Goal: Communication & Community: Answer question/provide support

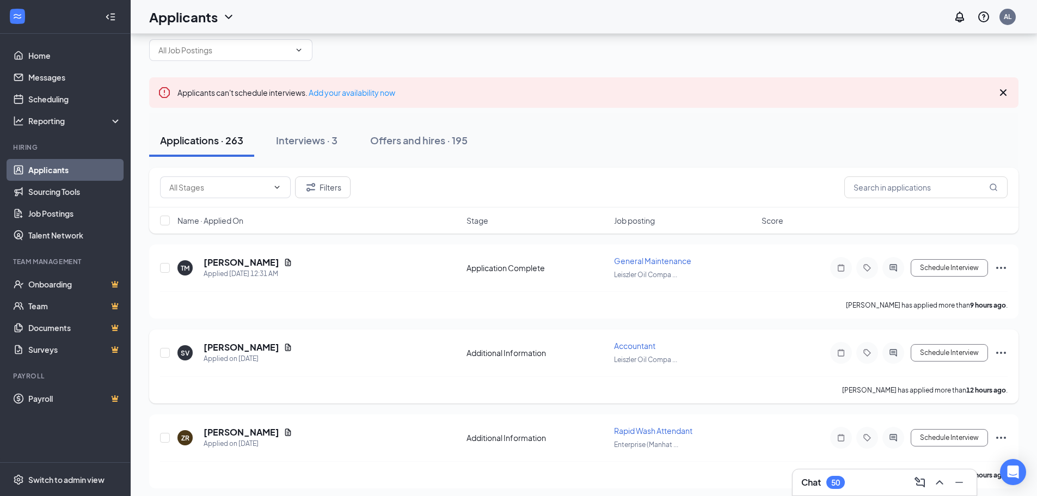
scroll to position [54, 0]
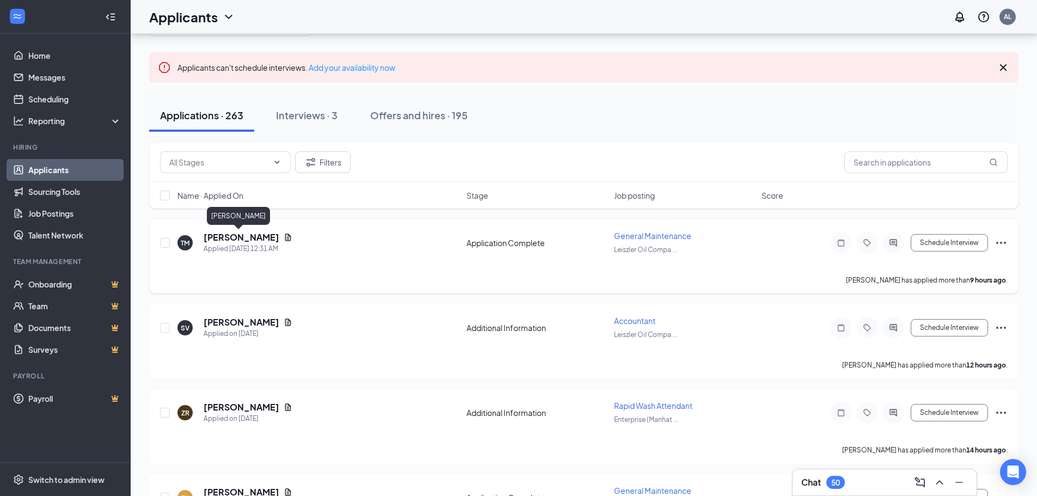
click at [246, 235] on h5 "[PERSON_NAME]" at bounding box center [242, 237] width 76 height 12
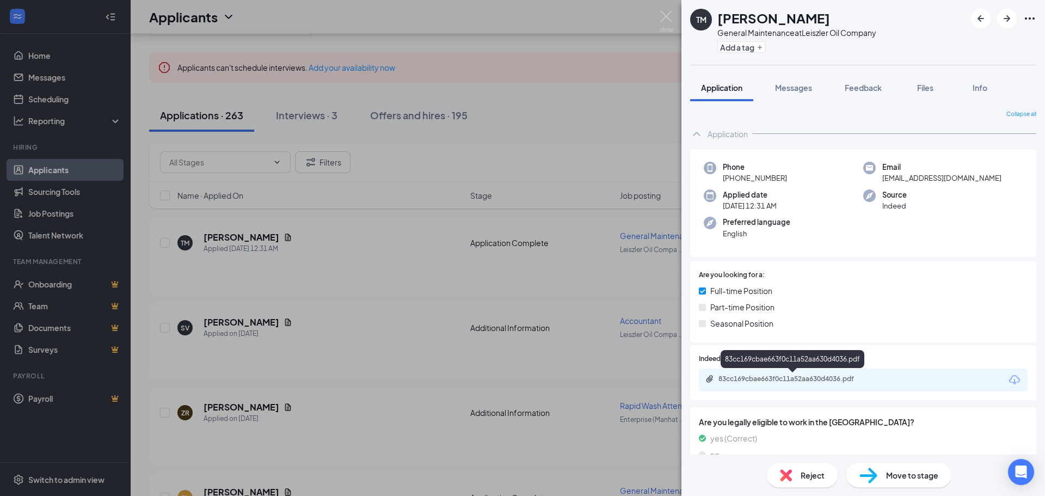
click at [778, 383] on div "83cc169cbae663f0c11a52aa630d4036.pdf" at bounding box center [794, 378] width 152 height 9
click at [325, 295] on div "TM [PERSON_NAME] General Maintenance at Leiszler Oil Company Add a tag Applicat…" at bounding box center [522, 248] width 1045 height 496
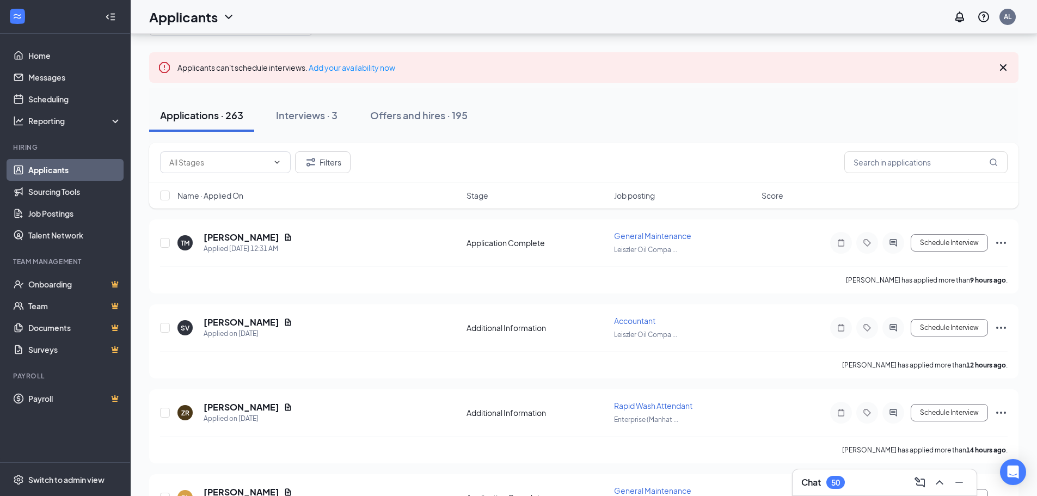
scroll to position [109, 0]
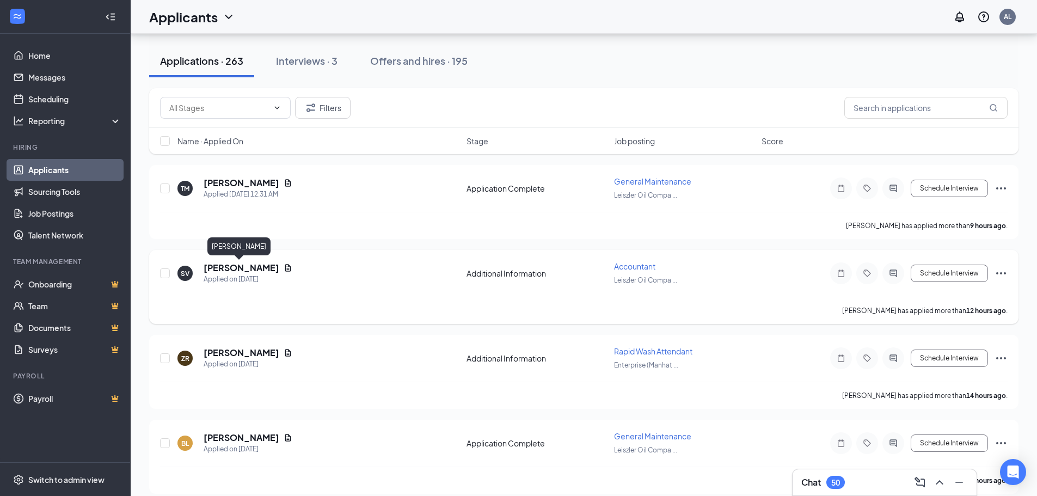
click at [250, 270] on h5 "[PERSON_NAME]" at bounding box center [242, 268] width 76 height 12
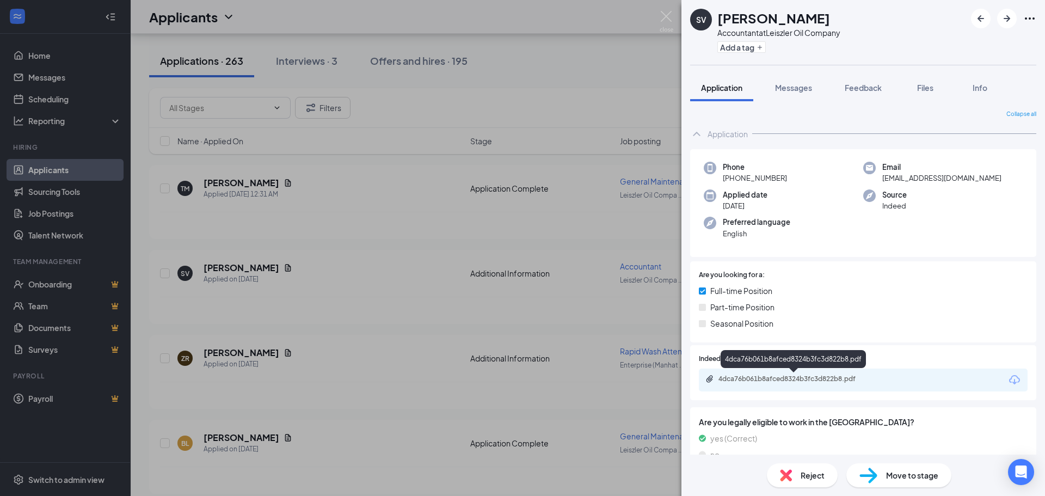
click at [795, 378] on div "4dca76b061b8afced8324b3fc3d822b8.pdf" at bounding box center [794, 378] width 152 height 9
click at [298, 268] on div "SV [PERSON_NAME] Accountant at Leiszler Oil Company Add a tag Application Messa…" at bounding box center [522, 248] width 1045 height 496
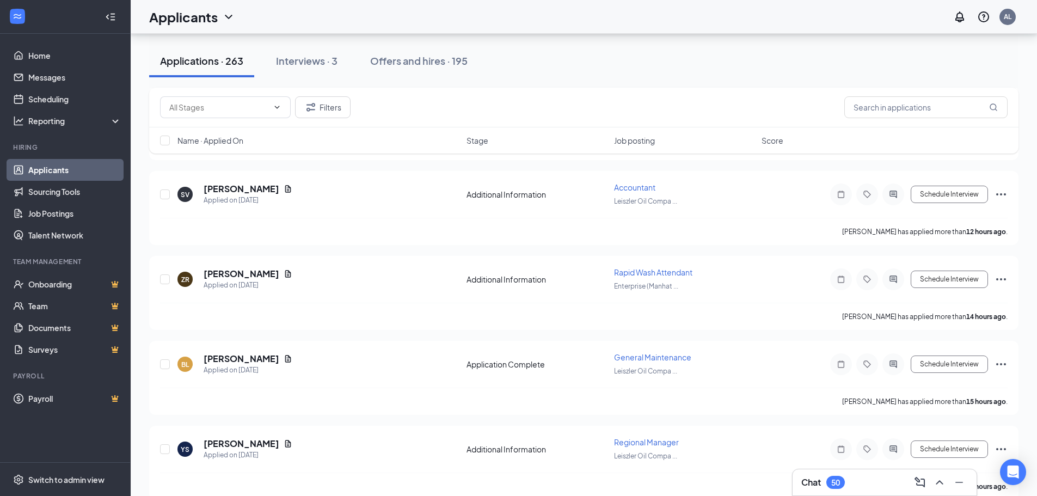
scroll to position [218, 0]
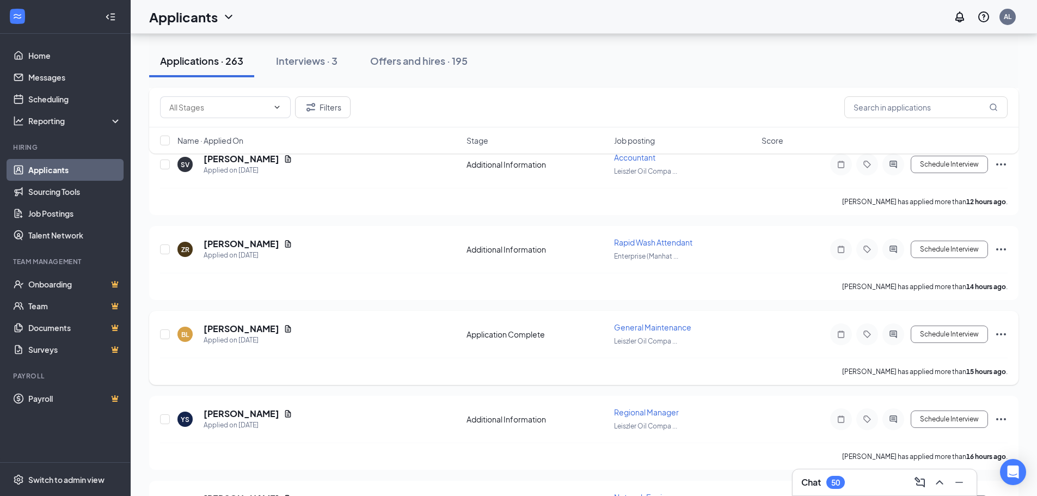
click at [335, 315] on div "BL [PERSON_NAME] Applied on [DATE] Application Complete General Maintenance Lei…" at bounding box center [583, 348] width 869 height 74
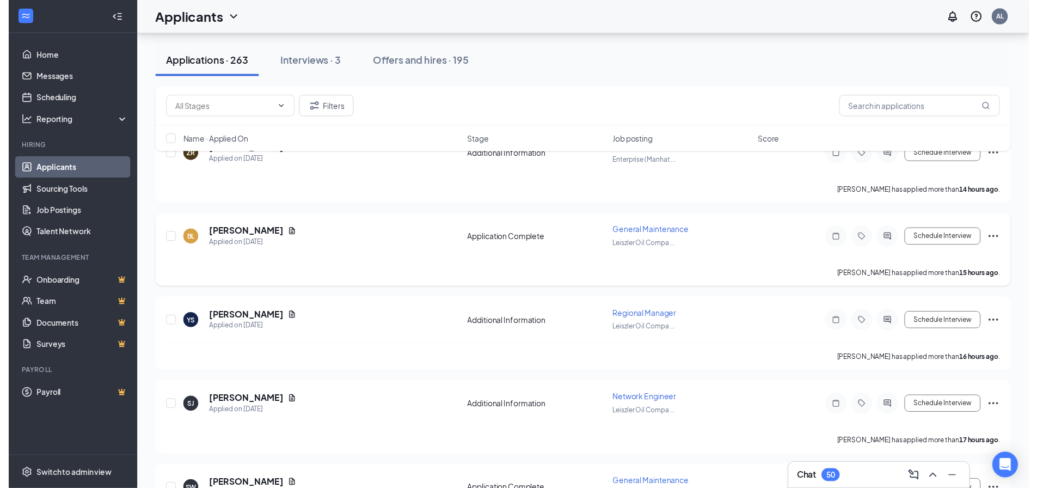
scroll to position [327, 0]
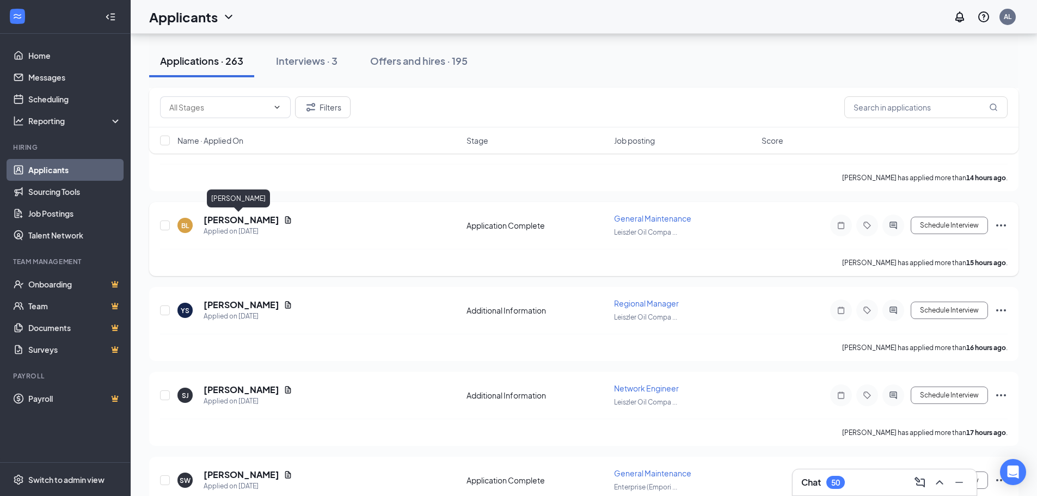
click at [246, 220] on h5 "[PERSON_NAME]" at bounding box center [242, 220] width 76 height 12
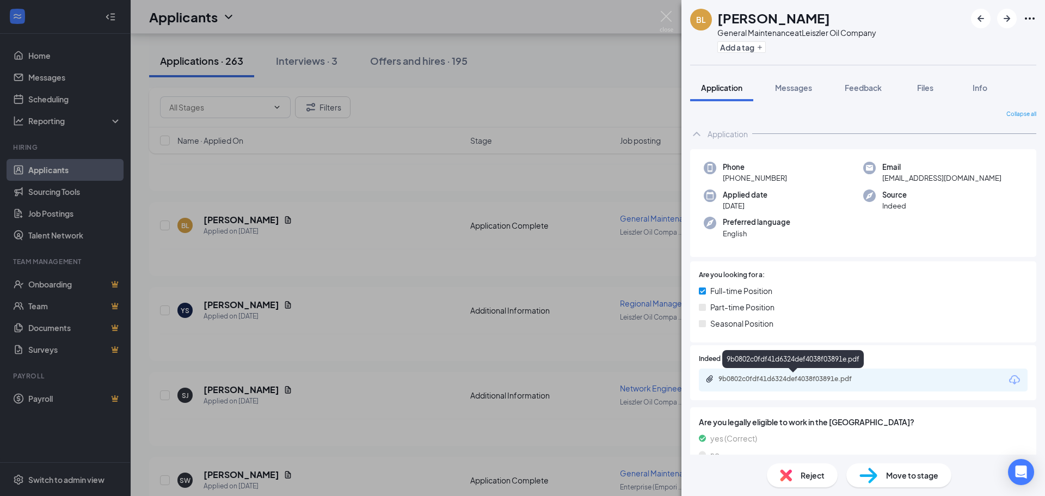
click at [802, 379] on div "9b0802c0fdf41d6324def4038f03891e.pdf" at bounding box center [794, 378] width 152 height 9
click at [368, 286] on div "BL [PERSON_NAME] General Maintenance at Leiszler Oil Company Add a tag Applicat…" at bounding box center [522, 248] width 1045 height 496
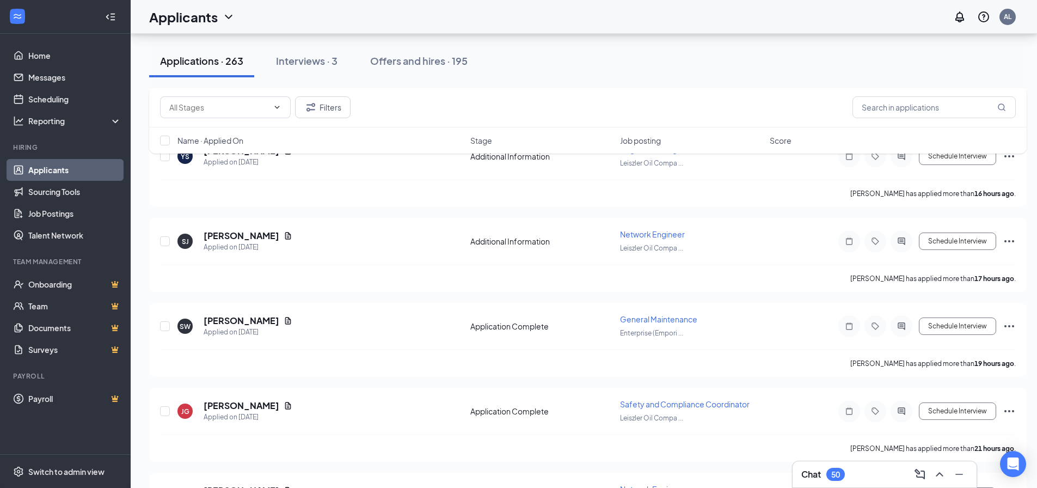
scroll to position [544, 0]
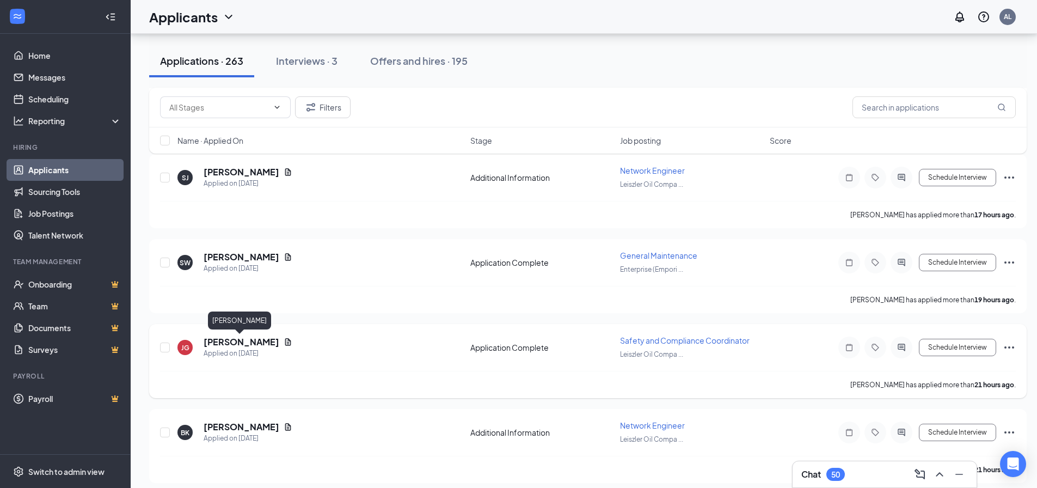
click at [225, 341] on h5 "[PERSON_NAME]" at bounding box center [242, 342] width 76 height 12
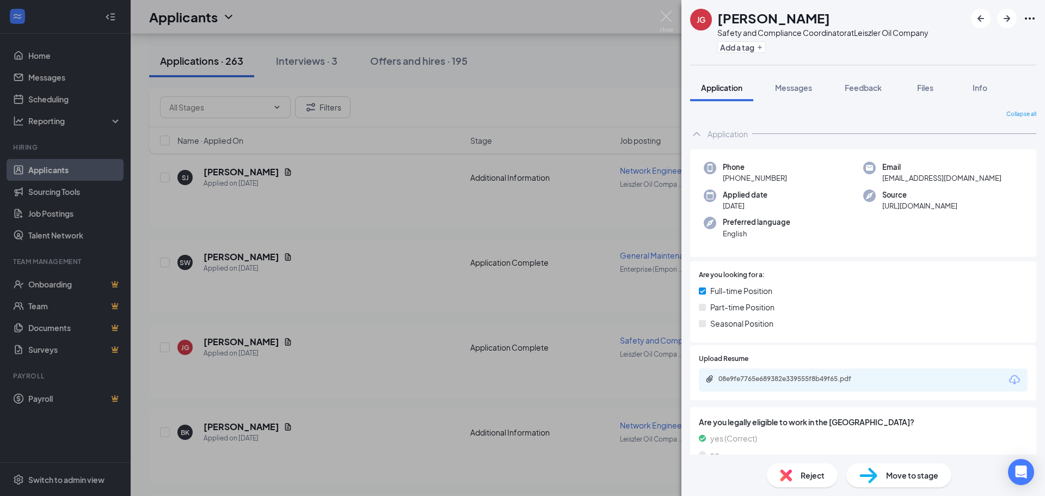
click at [835, 385] on div "08e9fe7765e689382e339555f8b49f65.pdf" at bounding box center [863, 379] width 329 height 23
click at [836, 376] on div "08e9fe7765e689382e339555f8b49f65.pdf" at bounding box center [794, 378] width 152 height 9
click at [452, 251] on div "[PERSON_NAME] Safety and Compliance Coordinator at Leiszler Oil Company Add a t…" at bounding box center [522, 248] width 1045 height 496
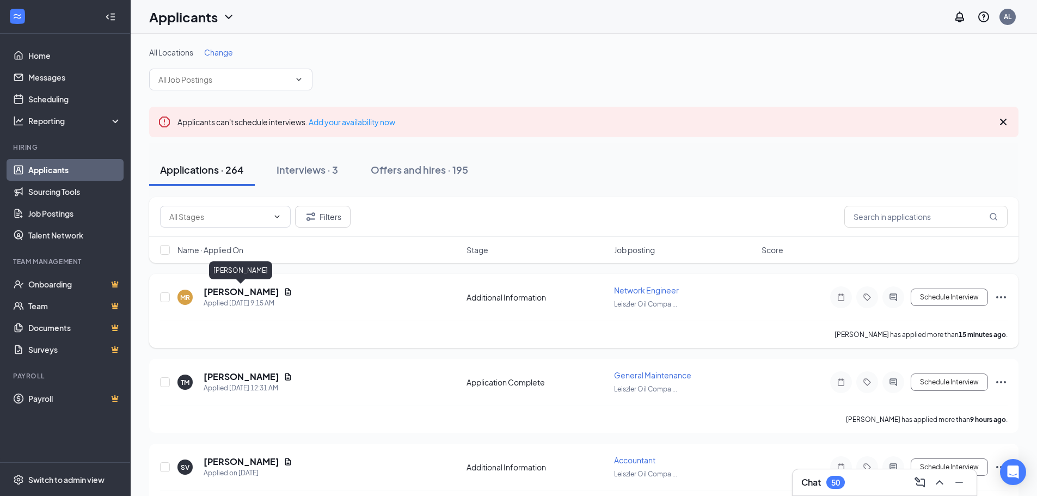
click at [241, 290] on h5 "[PERSON_NAME]" at bounding box center [242, 292] width 76 height 12
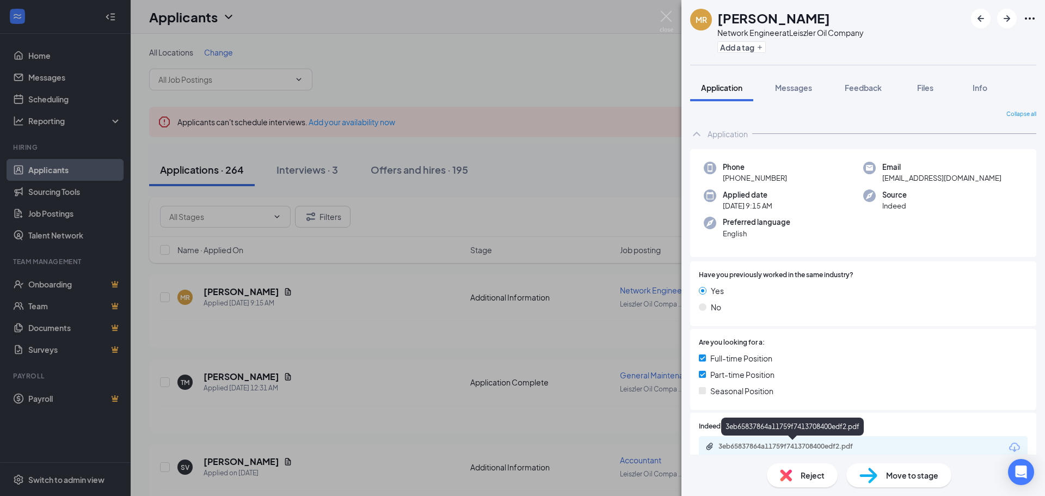
click at [754, 446] on div "3eb65837864a11759f7413708400edf2.pdf" at bounding box center [794, 446] width 152 height 9
click at [802, 88] on span "Messages" at bounding box center [793, 88] width 37 height 10
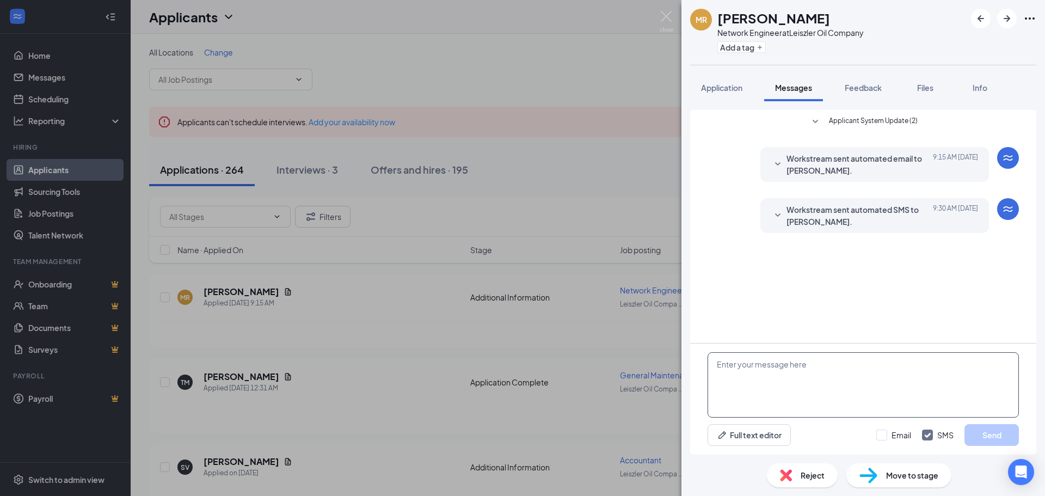
click at [752, 366] on textarea at bounding box center [863, 384] width 311 height 65
type textarea "Hi when could you come in for an interview"
click at [985, 434] on button "Send" at bounding box center [991, 435] width 54 height 22
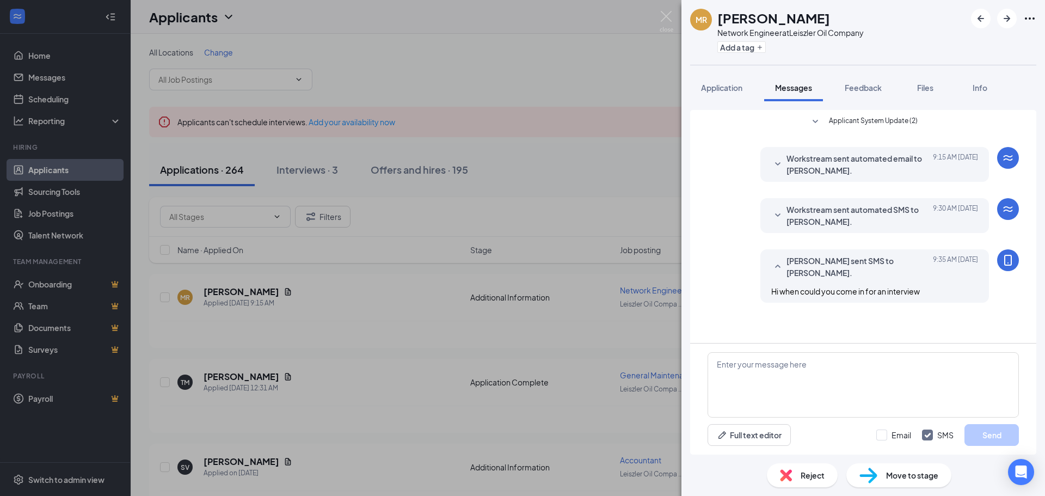
click at [382, 245] on div "[PERSON_NAME] Network Engineer at Leiszler Oil Company Add a tag Application Me…" at bounding box center [522, 248] width 1045 height 496
